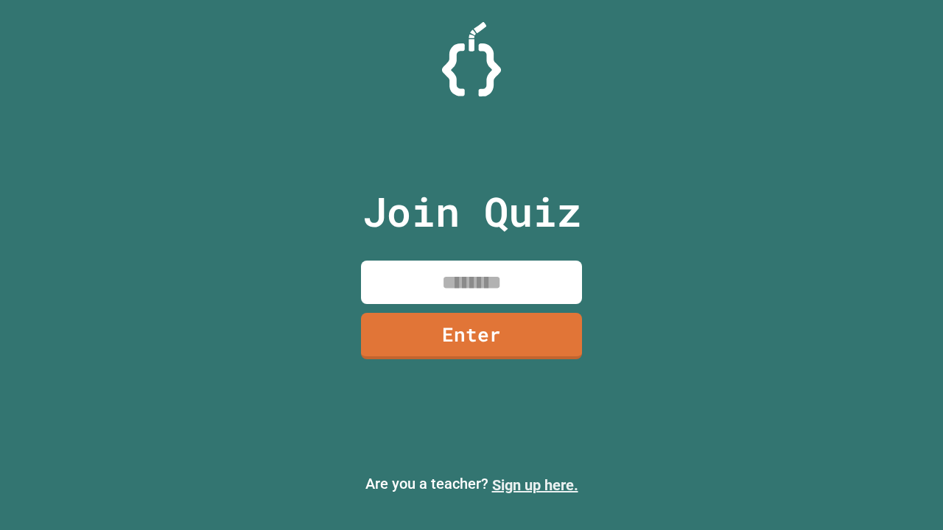
click at [535, 485] on link "Sign up here." at bounding box center [535, 486] width 86 height 18
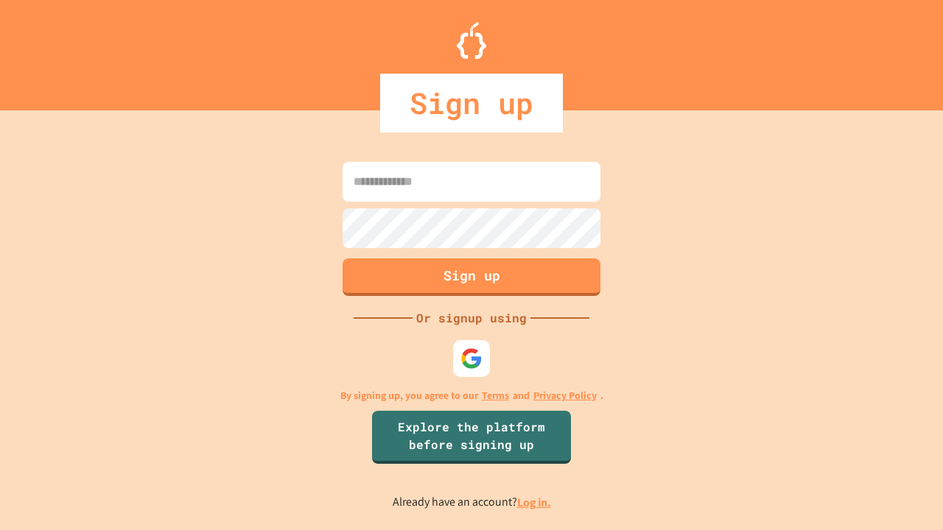
click at [535, 502] on link "Log in." at bounding box center [534, 502] width 34 height 15
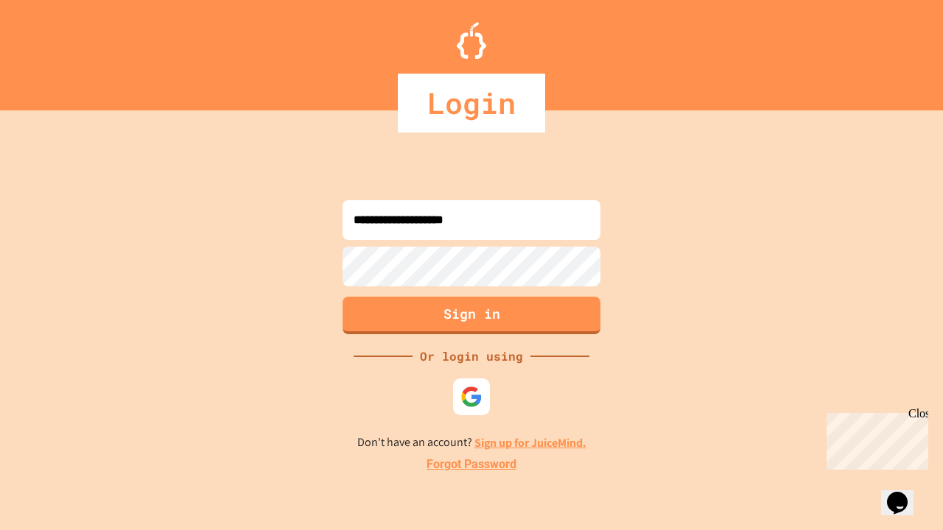
type input "**********"
